Goal: Task Accomplishment & Management: Manage account settings

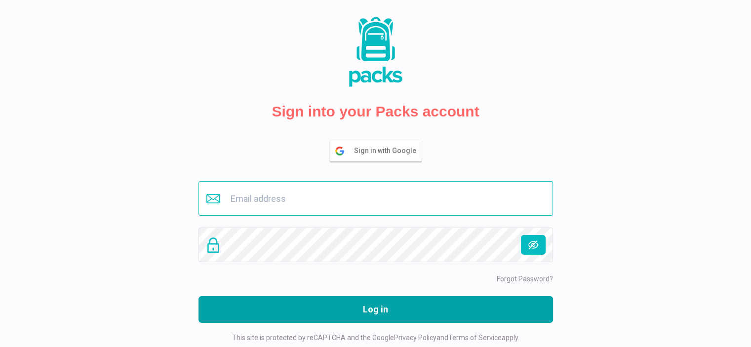
type input "[PERSON_NAME][EMAIL_ADDRESS][DOMAIN_NAME]"
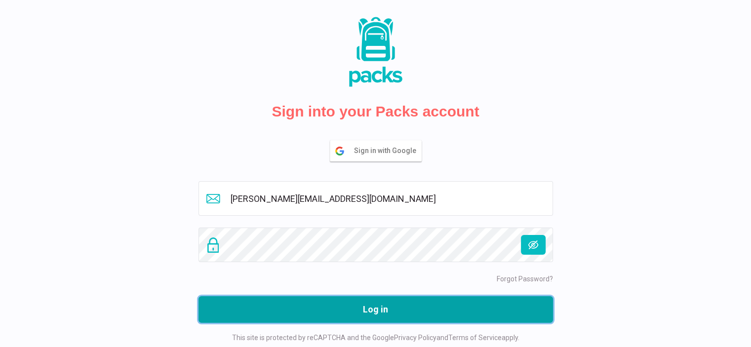
click at [391, 308] on button "Log in" at bounding box center [375, 309] width 354 height 27
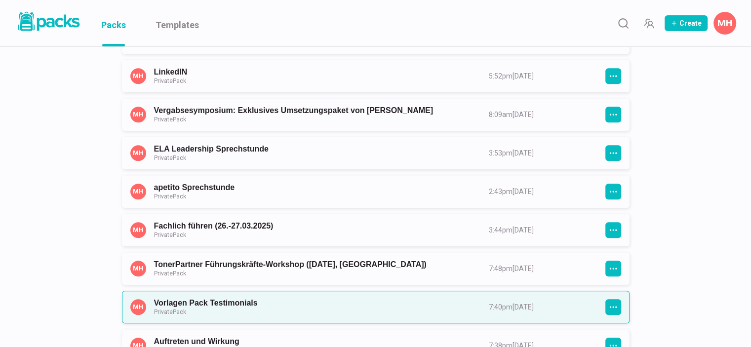
scroll to position [642, 0]
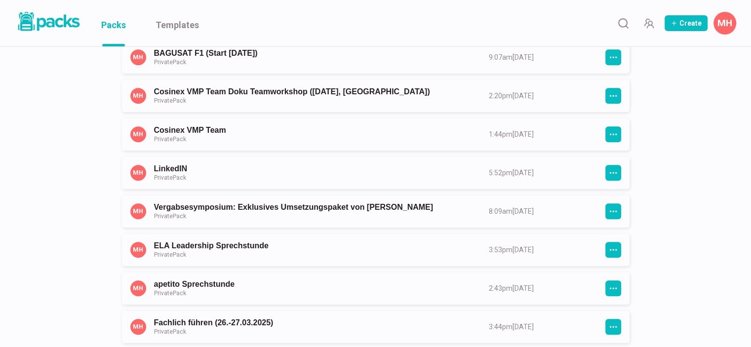
click at [732, 21] on button "MH" at bounding box center [724, 23] width 23 height 23
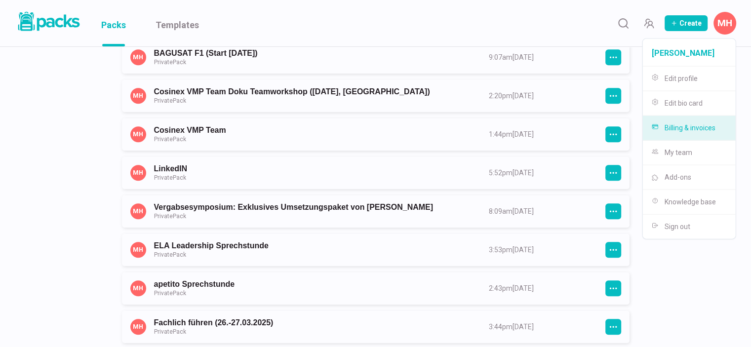
click at [691, 125] on button "Billing & invoices" at bounding box center [689, 128] width 93 height 25
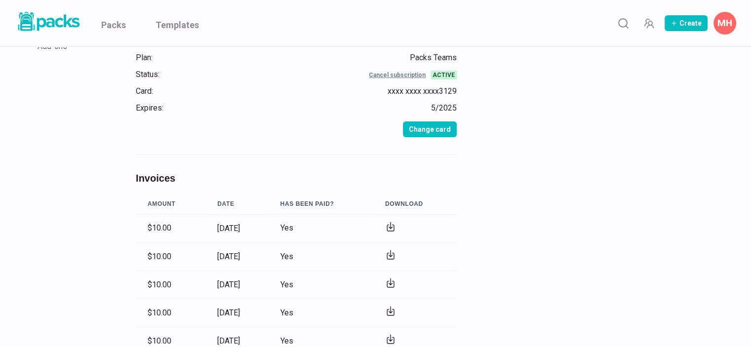
scroll to position [99, 0]
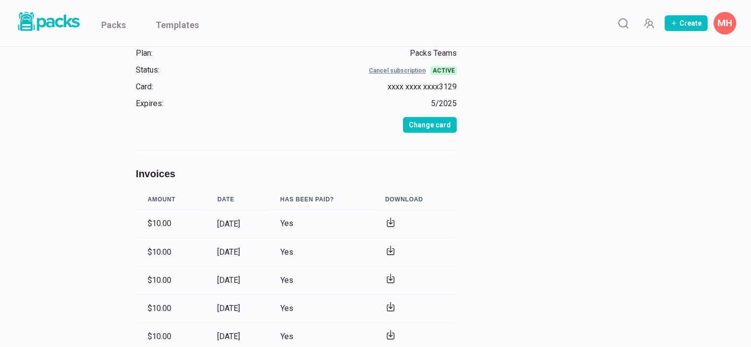
click at [392, 223] on icon at bounding box center [390, 221] width 3 height 6
